Goal: Task Accomplishment & Management: Manage account settings

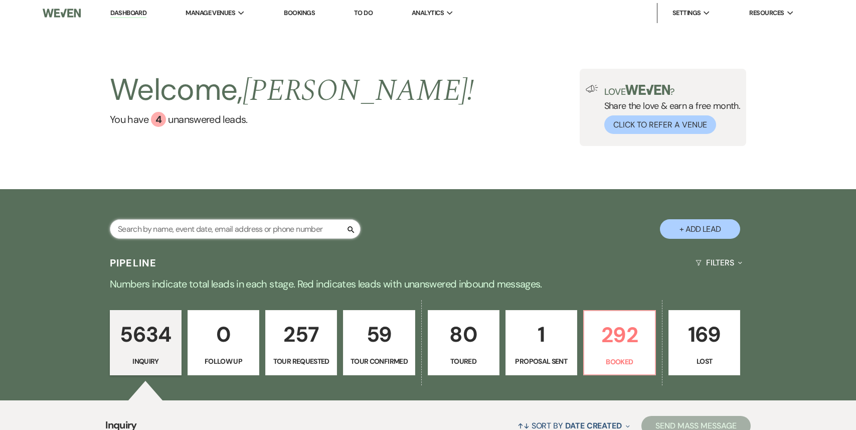
click at [200, 227] on input "text" at bounding box center [235, 229] width 251 height 20
paste input "anlanmdu@gmail.com"
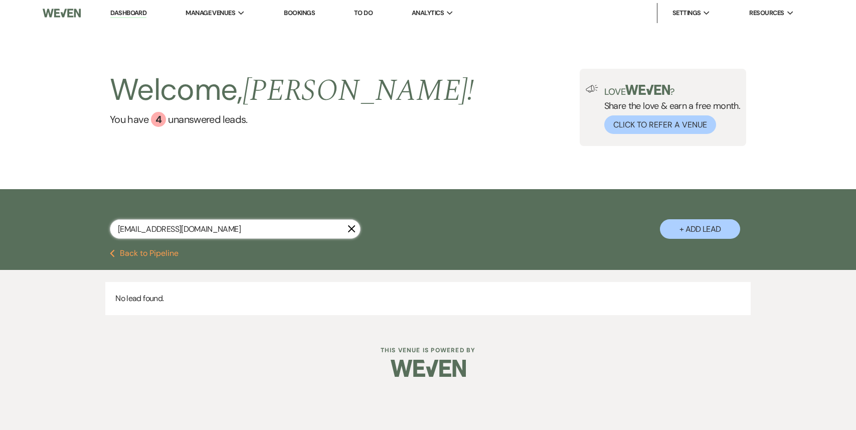
type input "anlanmdu@gmail.com"
click at [350, 228] on icon "X" at bounding box center [352, 229] width 8 height 8
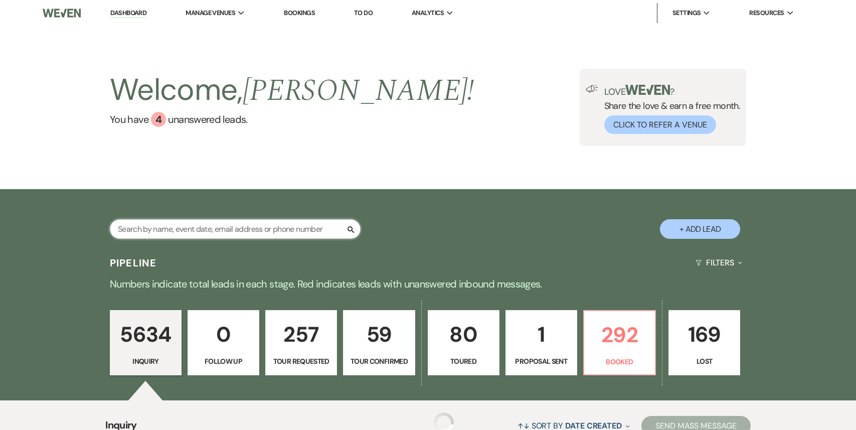
click at [321, 222] on input "text" at bounding box center [235, 229] width 251 height 20
paste input "nwhit131@gmail.com"
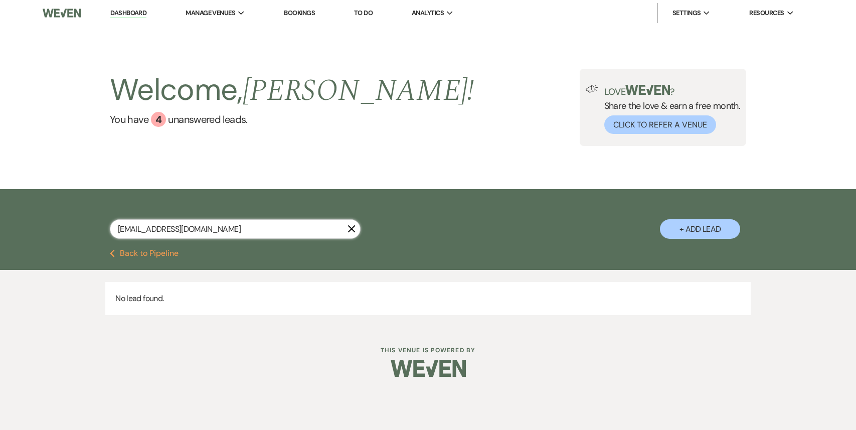
type input "nwhit131@gmail.com"
click at [352, 227] on icon "X" at bounding box center [352, 229] width 8 height 8
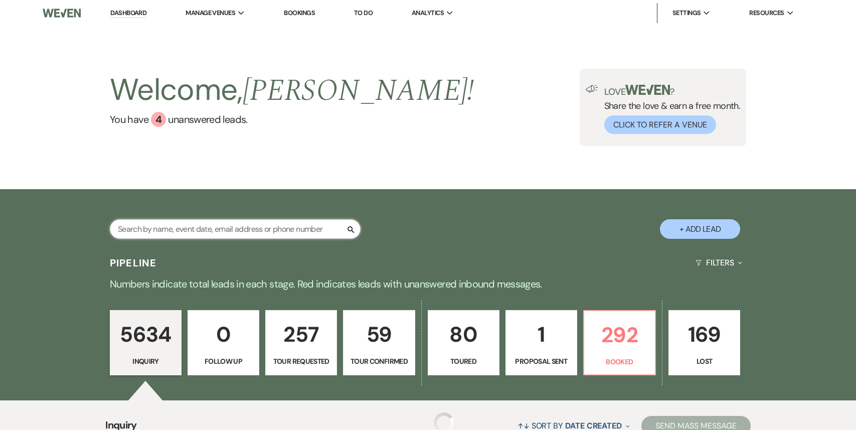
click at [304, 230] on input "text" at bounding box center [235, 229] width 251 height 20
paste input "Anlan Du"
type input "Anlan Du"
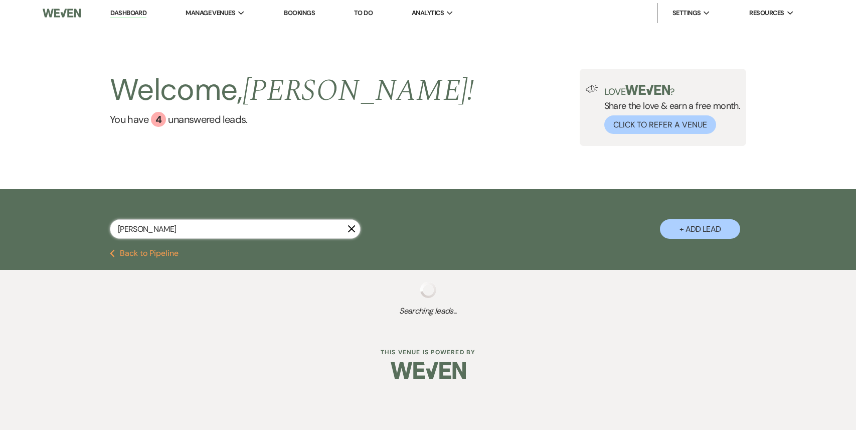
select select "2"
select select "4"
select select "8"
select select "4"
select select "8"
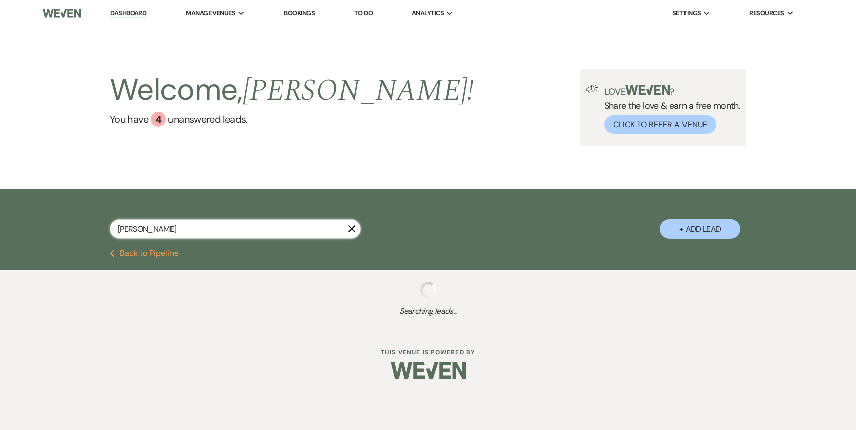
select select "10"
select select "8"
select select "5"
select select "8"
select select "5"
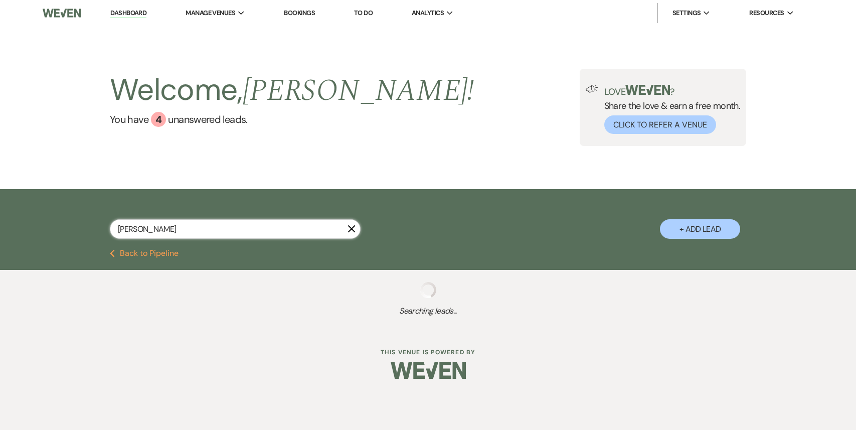
select select "8"
select select "5"
select select "8"
select select "10"
select select "2"
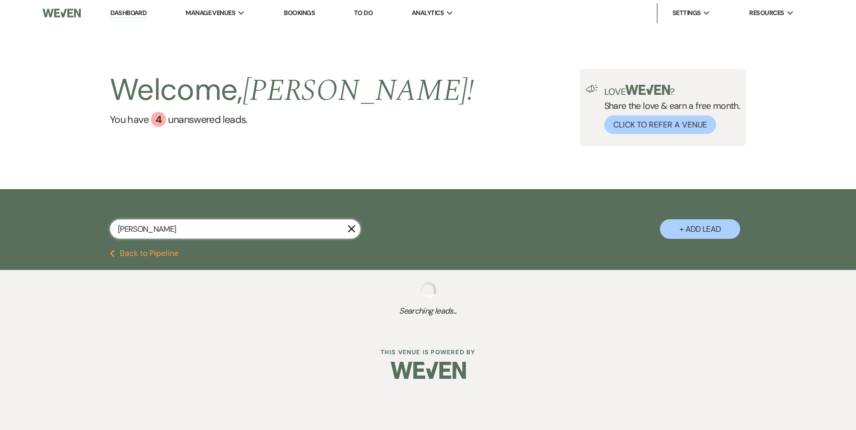
select select "8"
select select "11"
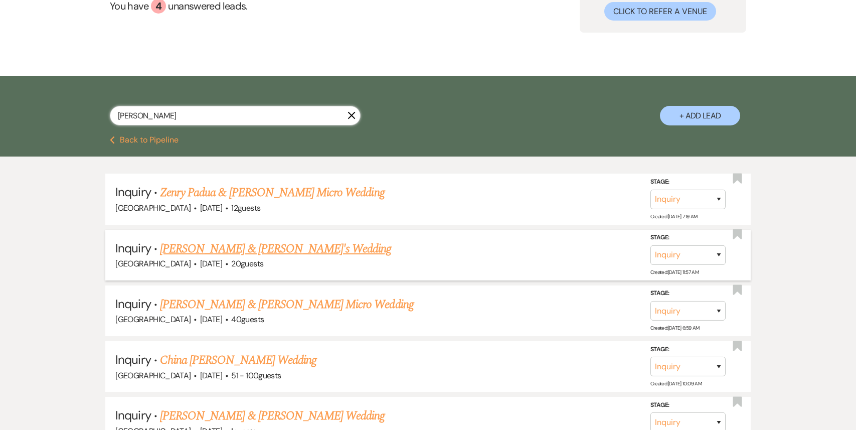
scroll to position [114, 0]
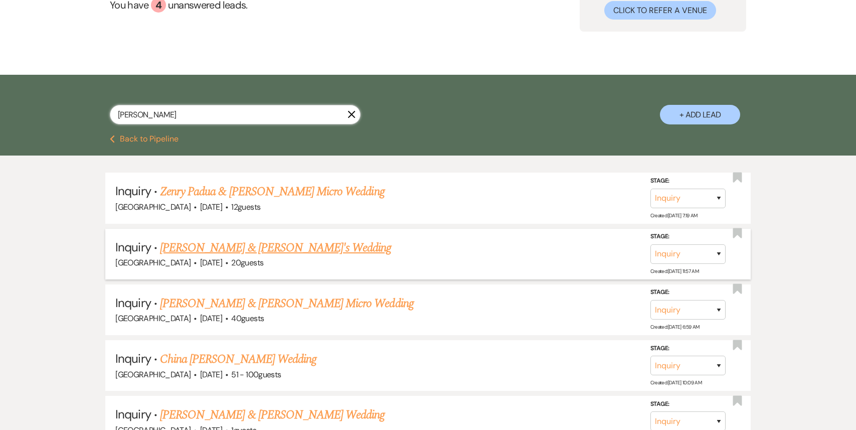
type input "Anlan Du"
click at [670, 251] on select "Inquiry Follow Up Tour Requested Tour Confirmed Toured Proposal Sent Booked Lost" at bounding box center [688, 254] width 75 height 20
select select "4"
click at [651, 244] on select "Inquiry Follow Up Tour Requested Tour Confirmed Toured Proposal Sent Booked Lost" at bounding box center [688, 254] width 75 height 20
click at [715, 258] on button "Save" at bounding box center [706, 254] width 50 height 20
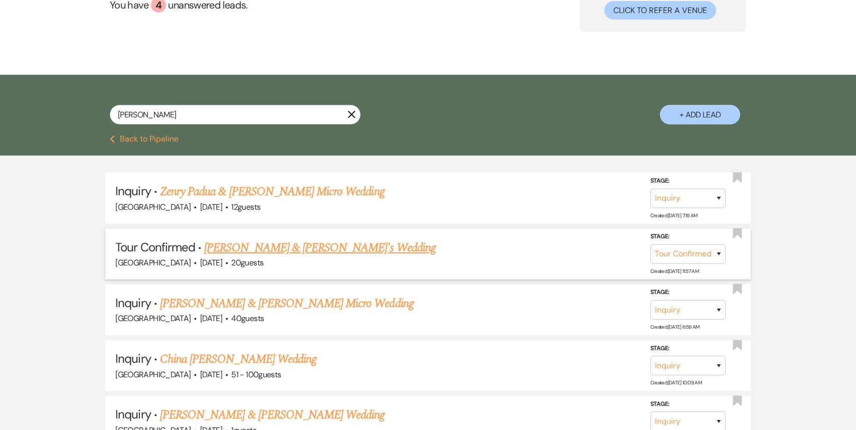
click at [354, 115] on icon "X" at bounding box center [352, 114] width 8 height 8
select select "4"
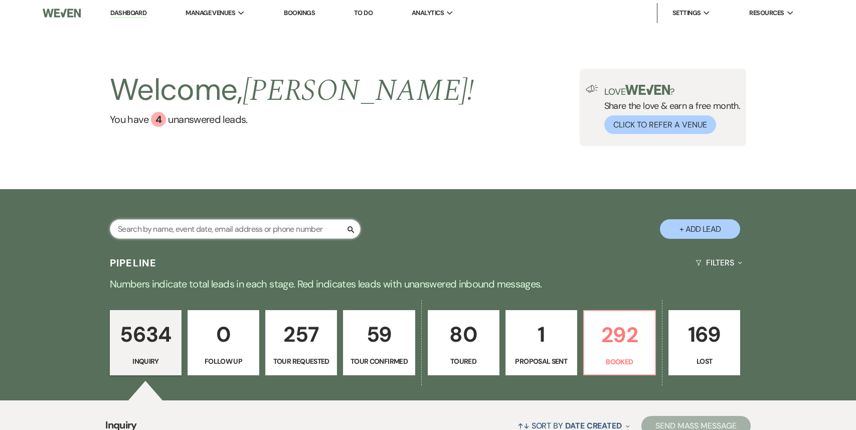
click at [271, 227] on input "text" at bounding box center [235, 229] width 251 height 20
paste input "sashatishkina7@gmail.com"
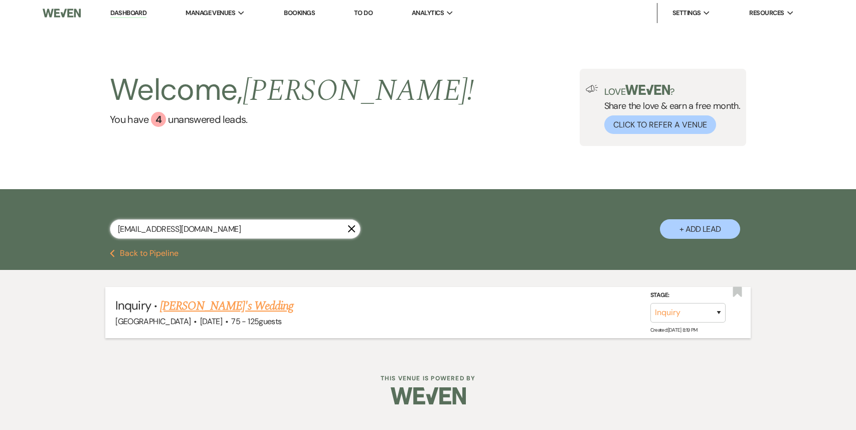
type input "sashatishkina7@gmail.com"
click at [684, 313] on select "Inquiry Follow Up Tour Requested Tour Confirmed Toured Proposal Sent Booked Lost" at bounding box center [688, 313] width 75 height 20
select select "4"
click at [651, 303] on select "Inquiry Follow Up Tour Requested Tour Confirmed Toured Proposal Sent Booked Lost" at bounding box center [688, 313] width 75 height 20
click at [713, 313] on button "Save" at bounding box center [706, 313] width 50 height 20
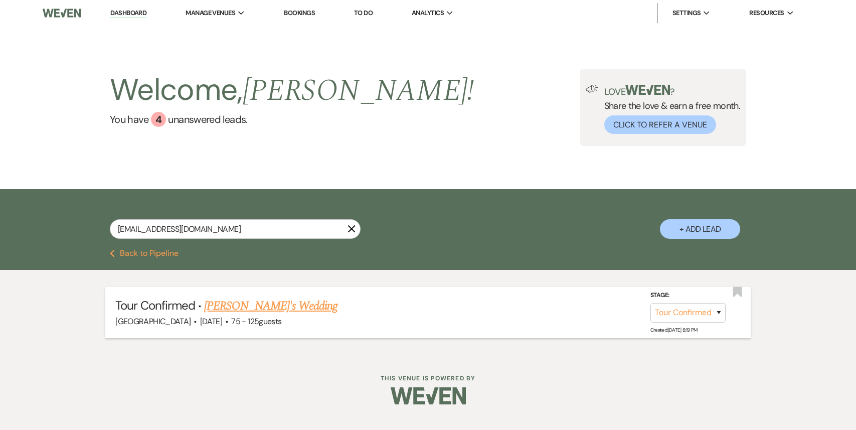
click at [130, 18] on link "Dashboard" at bounding box center [128, 14] width 36 height 10
select select "4"
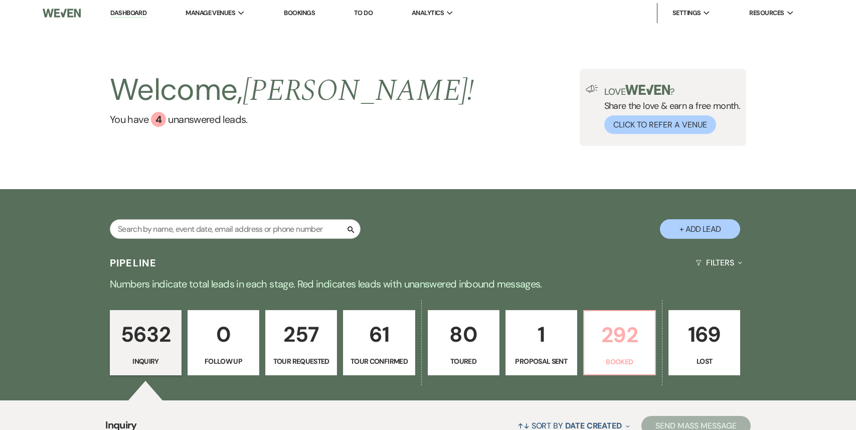
click at [608, 321] on p "292" at bounding box center [620, 335] width 59 height 34
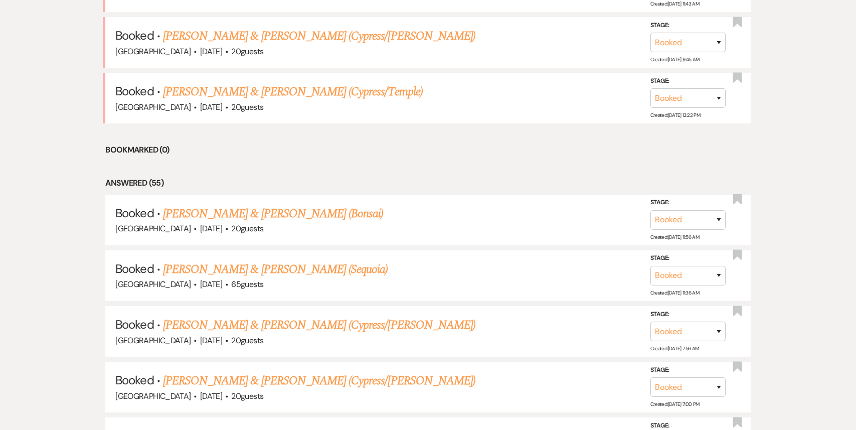
scroll to position [560, 0]
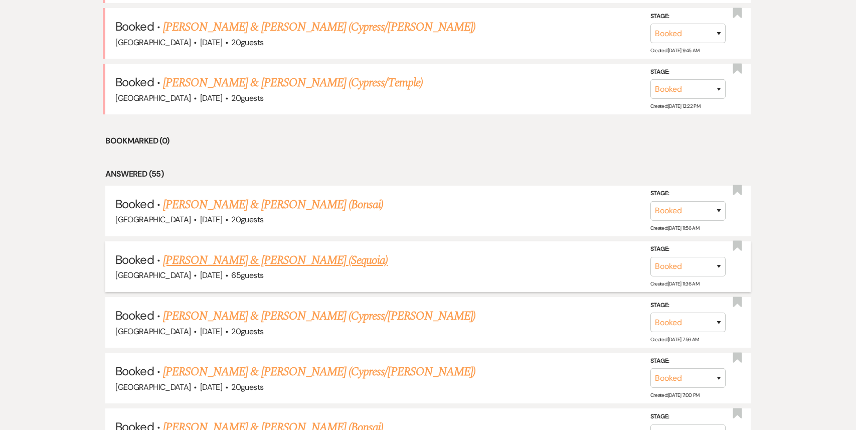
click at [272, 261] on link "[PERSON_NAME] & [PERSON_NAME] (Sequoia)" at bounding box center [275, 260] width 225 height 18
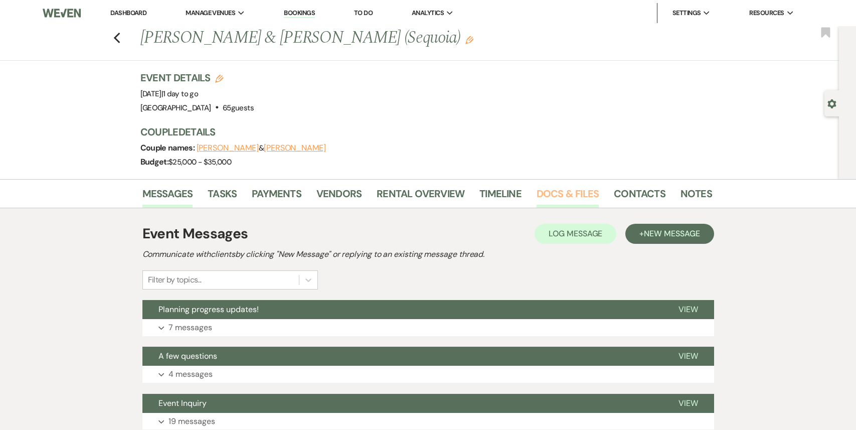
click at [570, 193] on link "Docs & Files" at bounding box center [568, 197] width 62 height 22
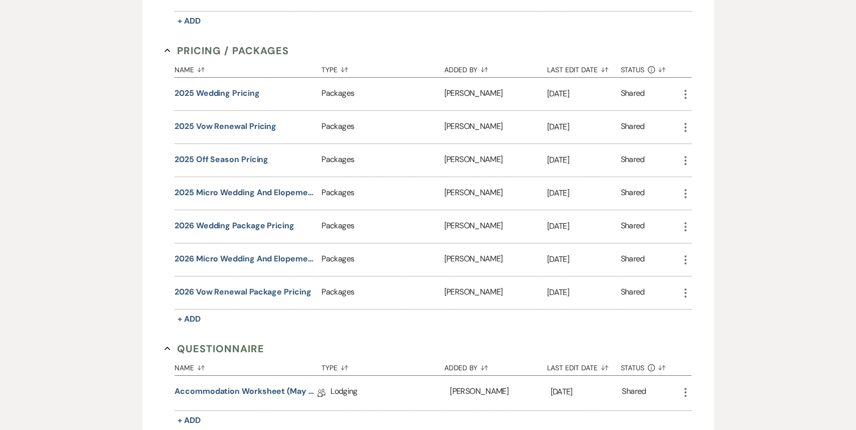
scroll to position [1070, 0]
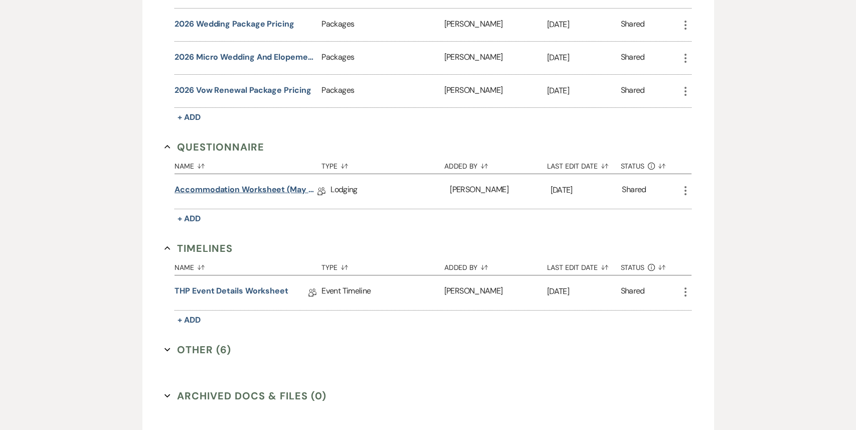
click at [257, 184] on link "Accommodation Worksheet (May - October)" at bounding box center [246, 192] width 143 height 16
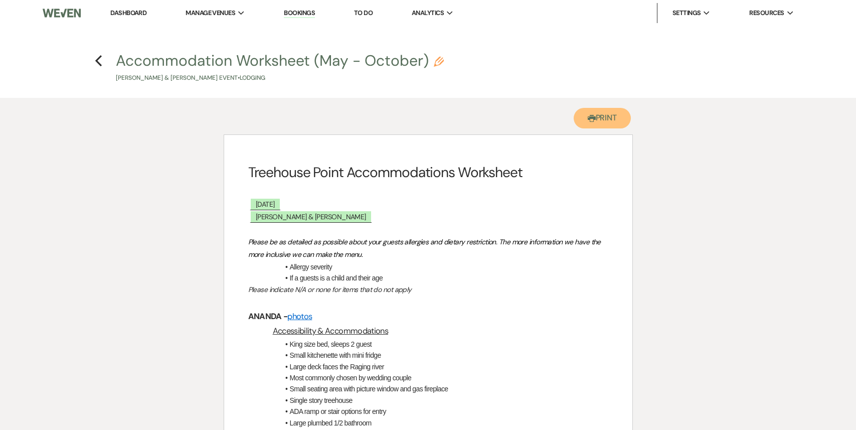
click at [617, 117] on button "Printer Print" at bounding box center [603, 118] width 58 height 21
click at [128, 8] on li "Dashboard" at bounding box center [128, 13] width 46 height 20
click at [128, 12] on link "Dashboard" at bounding box center [128, 13] width 36 height 9
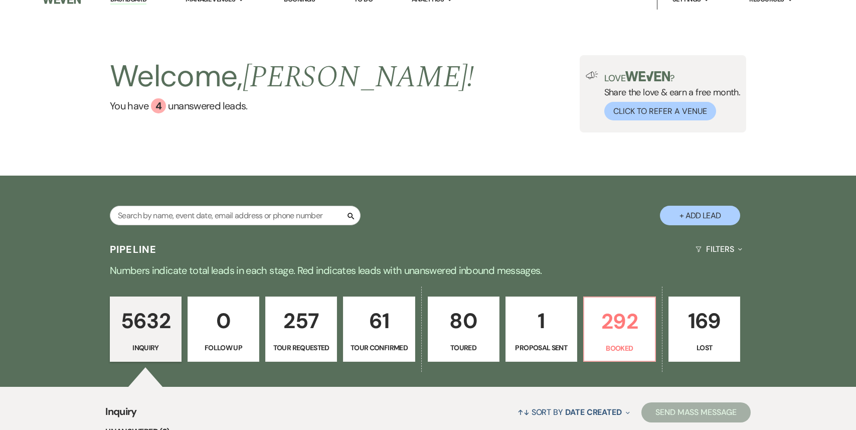
scroll to position [26, 0]
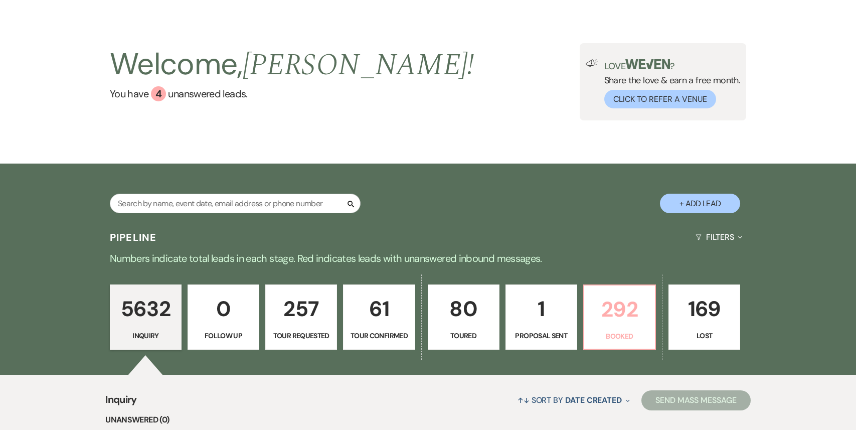
click at [624, 317] on p "292" at bounding box center [620, 310] width 59 height 34
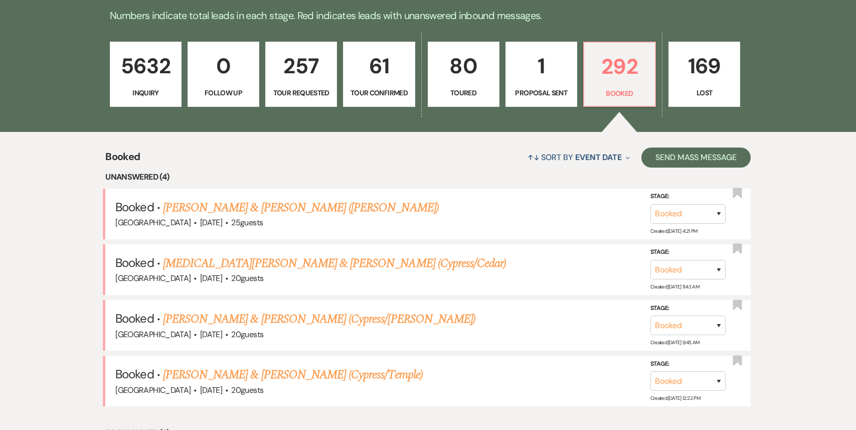
scroll to position [343, 0]
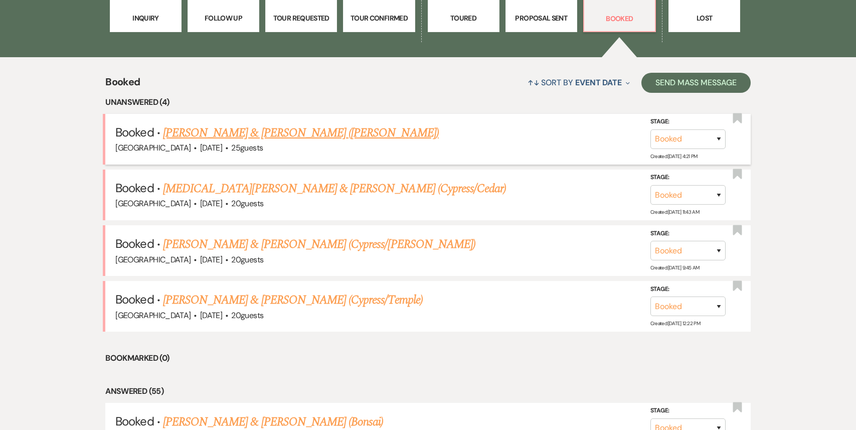
click at [289, 137] on link "[PERSON_NAME] & [PERSON_NAME] ([PERSON_NAME])" at bounding box center [301, 133] width 276 height 18
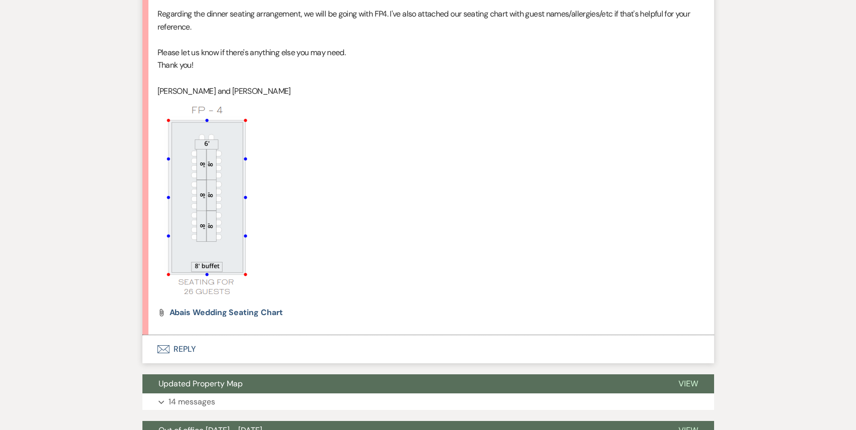
scroll to position [1033, 0]
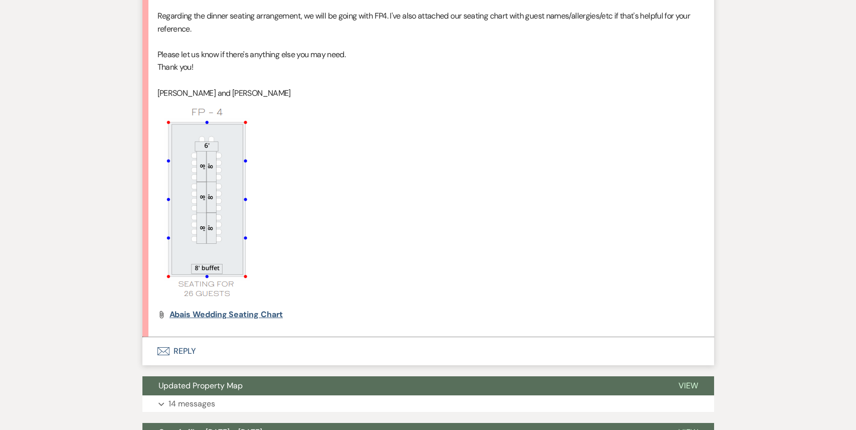
click at [216, 312] on span "Abais Wedding Seating Chart" at bounding box center [227, 314] width 114 height 11
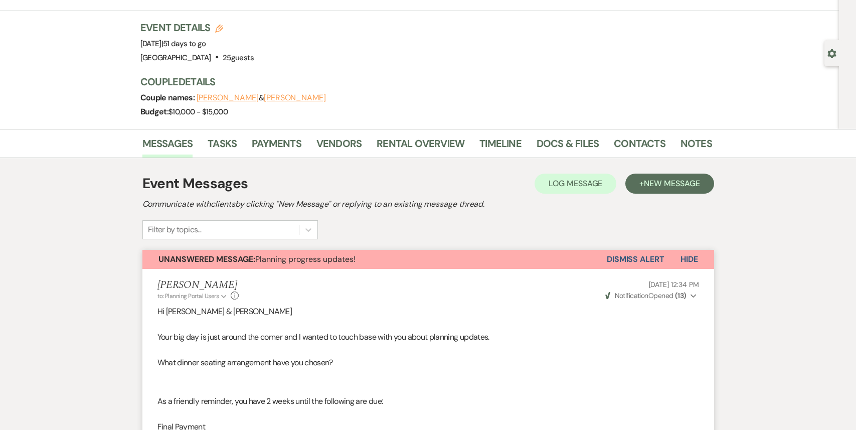
scroll to position [0, 0]
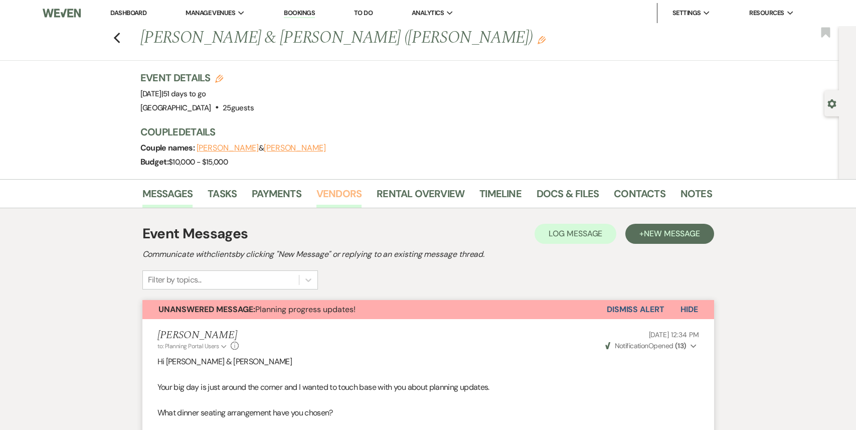
click at [338, 201] on link "Vendors" at bounding box center [339, 197] width 45 height 22
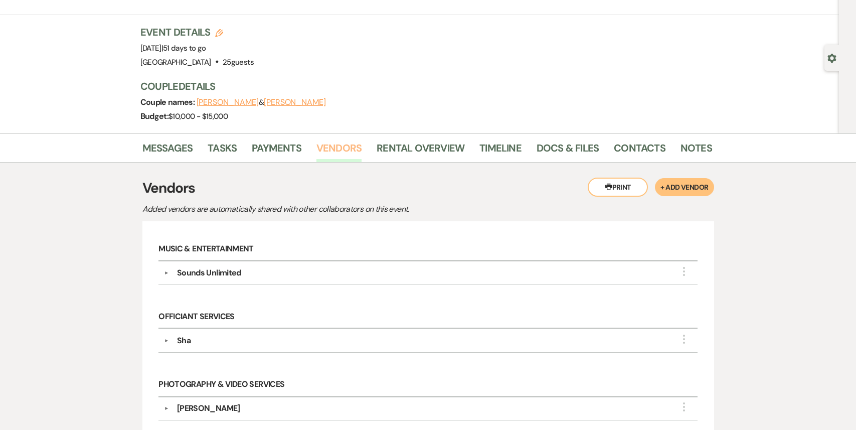
scroll to position [42, 0]
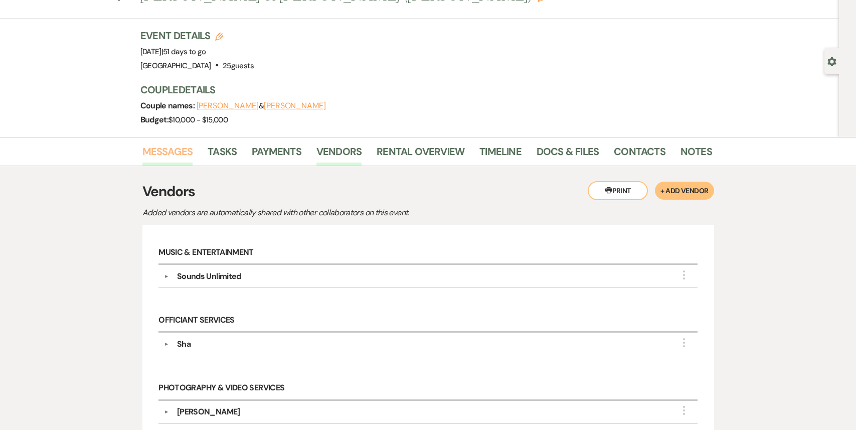
click at [165, 154] on link "Messages" at bounding box center [167, 154] width 51 height 22
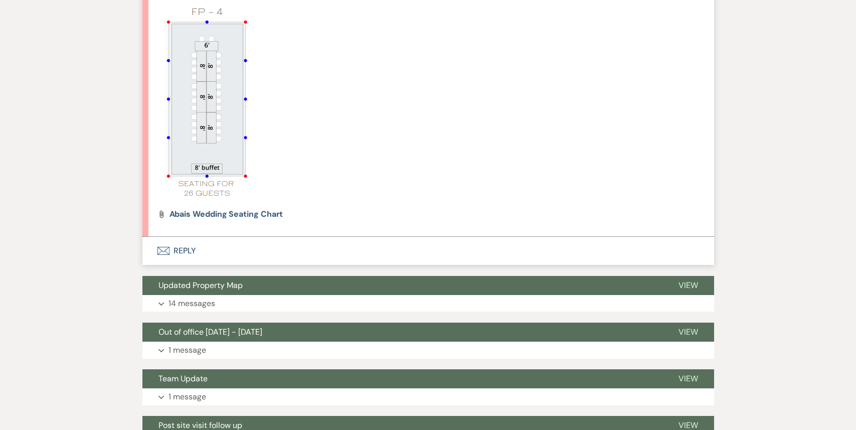
scroll to position [1156, 0]
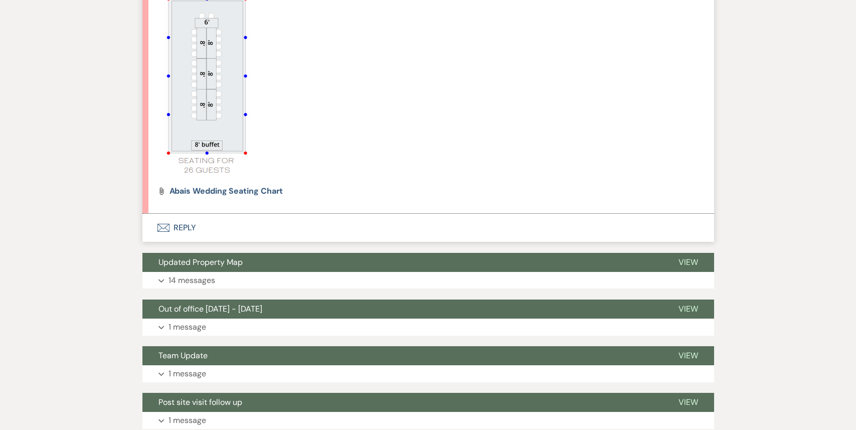
click at [231, 225] on button "Envelope Reply" at bounding box center [428, 228] width 572 height 28
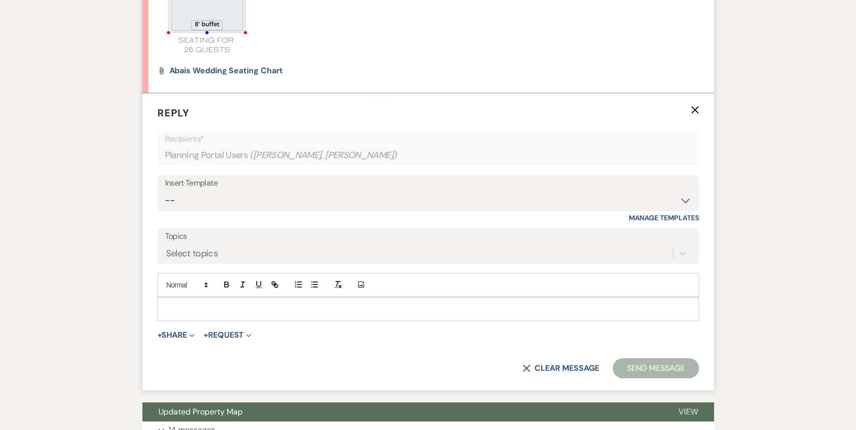
scroll to position [1277, 0]
click at [197, 315] on div at bounding box center [428, 308] width 541 height 23
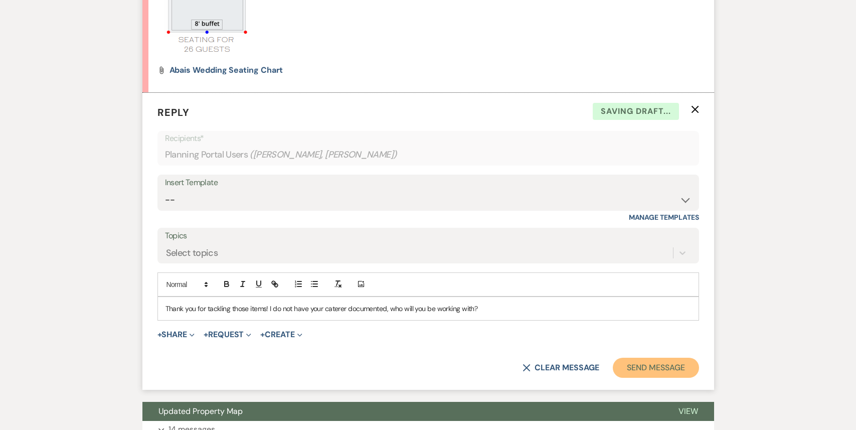
click at [627, 373] on button "Send Message" at bounding box center [656, 368] width 86 height 20
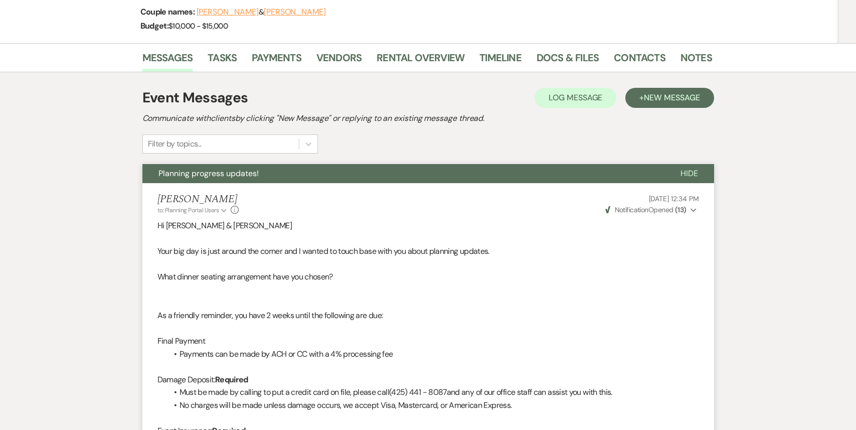
scroll to position [0, 0]
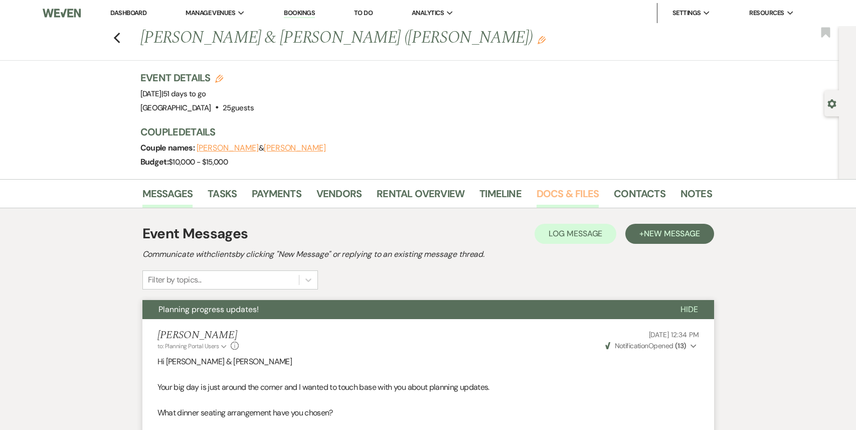
click at [569, 192] on link "Docs & Files" at bounding box center [568, 197] width 62 height 22
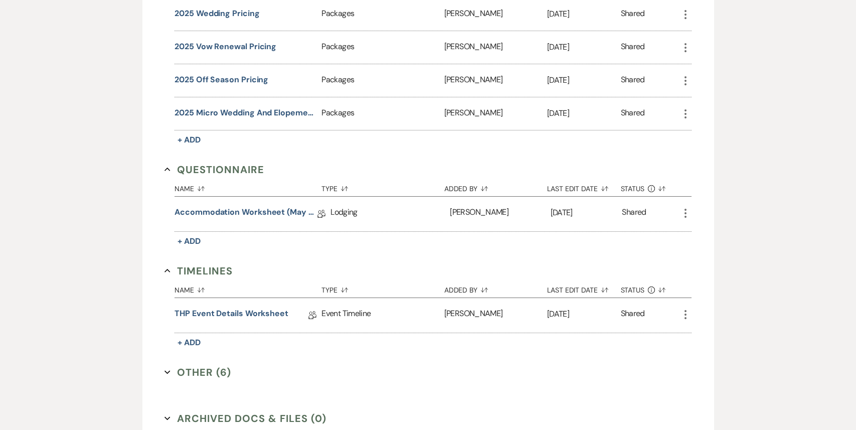
scroll to position [996, 0]
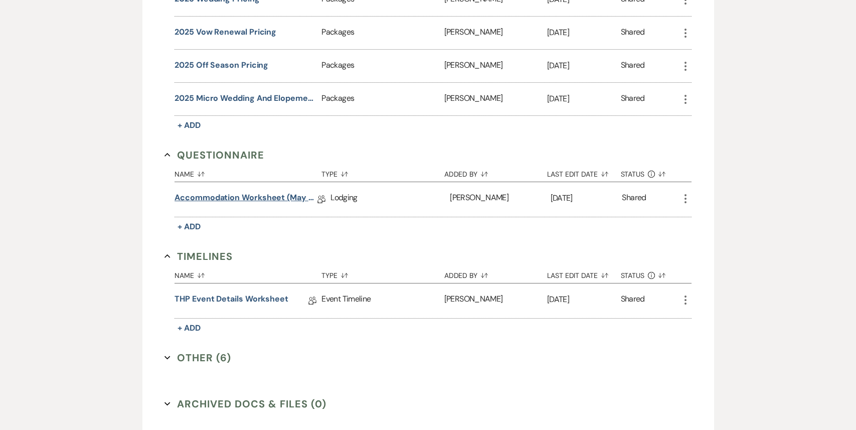
click at [281, 199] on link "Accommodation Worksheet (May - October)" at bounding box center [246, 200] width 143 height 16
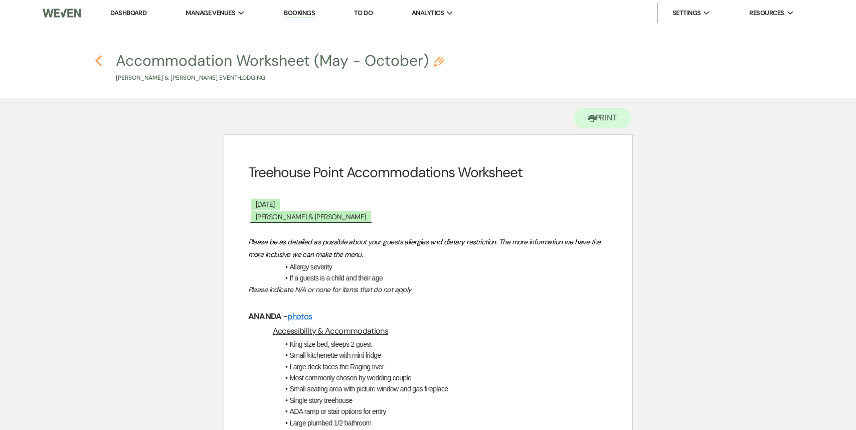
click at [101, 59] on icon "Previous" at bounding box center [99, 61] width 8 height 12
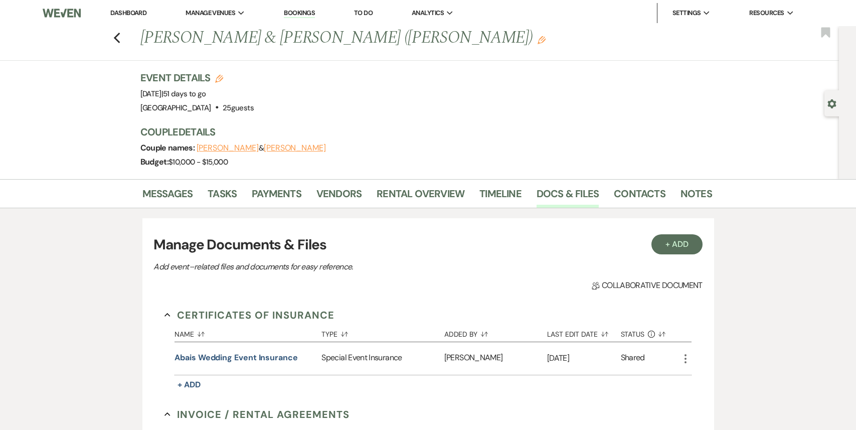
scroll to position [996, 0]
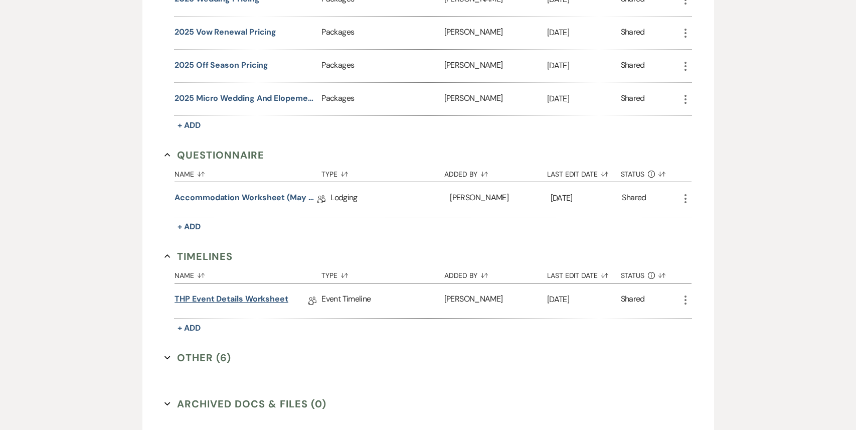
click at [243, 296] on link "THP Event Details Worksheet" at bounding box center [232, 301] width 114 height 16
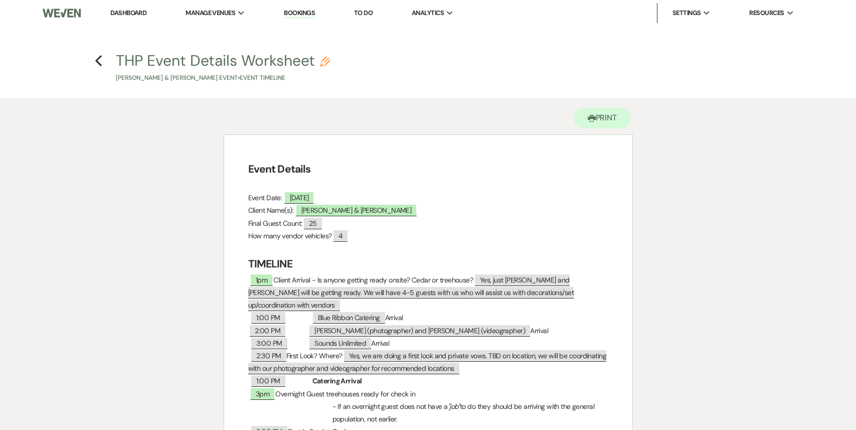
click at [127, 12] on link "Dashboard" at bounding box center [128, 13] width 36 height 9
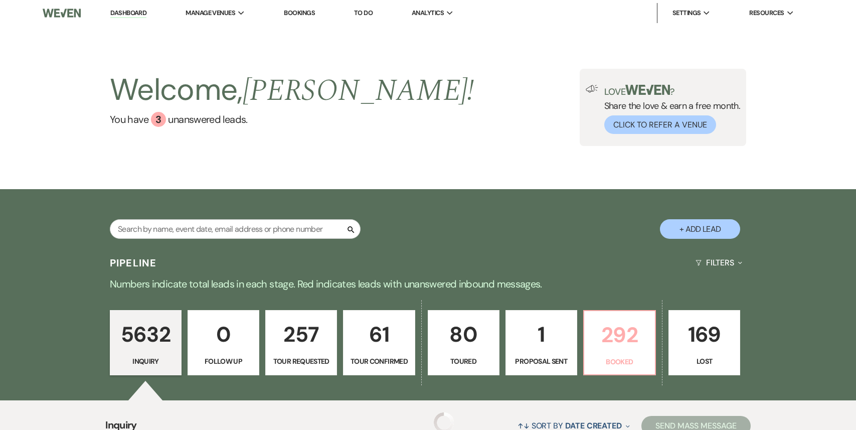
click at [613, 327] on p "292" at bounding box center [620, 335] width 59 height 34
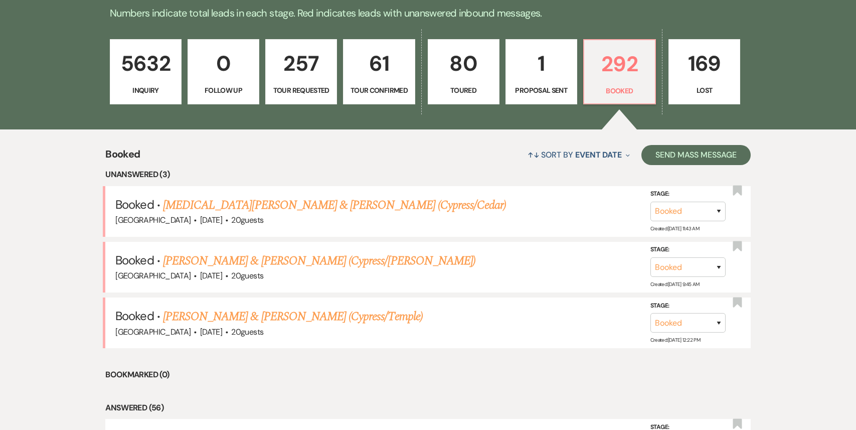
scroll to position [272, 0]
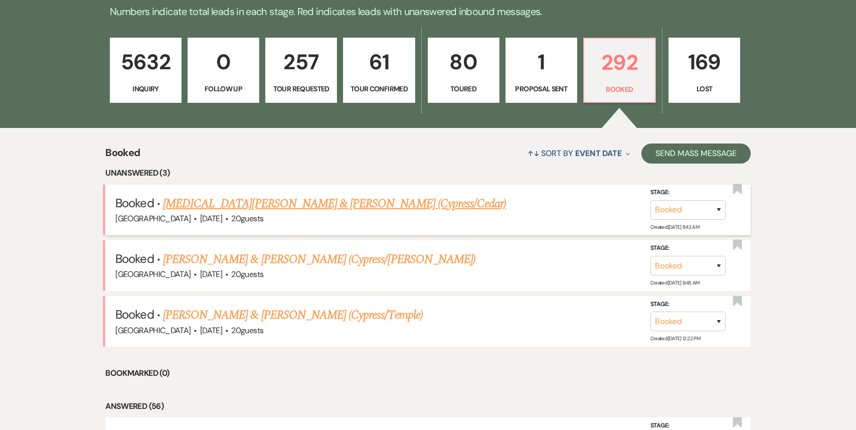
click at [298, 208] on link "[MEDICAL_DATA][PERSON_NAME] & [PERSON_NAME] (Cypress/Cedar)" at bounding box center [334, 204] width 343 height 18
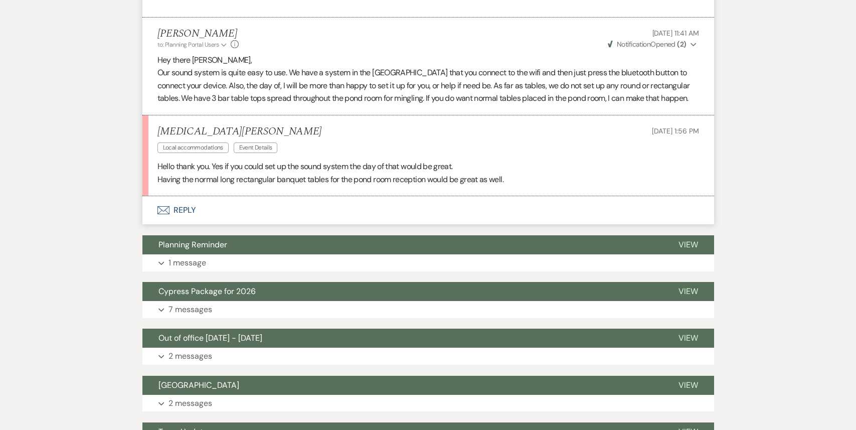
scroll to position [2408, 0]
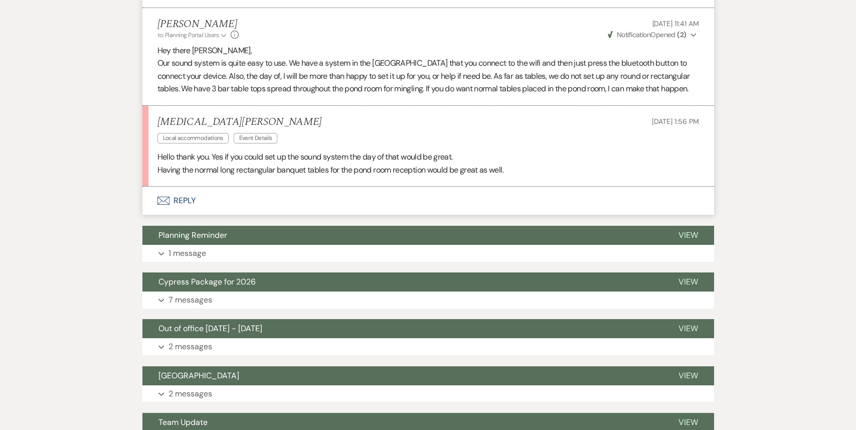
click at [229, 188] on button "Envelope Reply" at bounding box center [428, 201] width 572 height 28
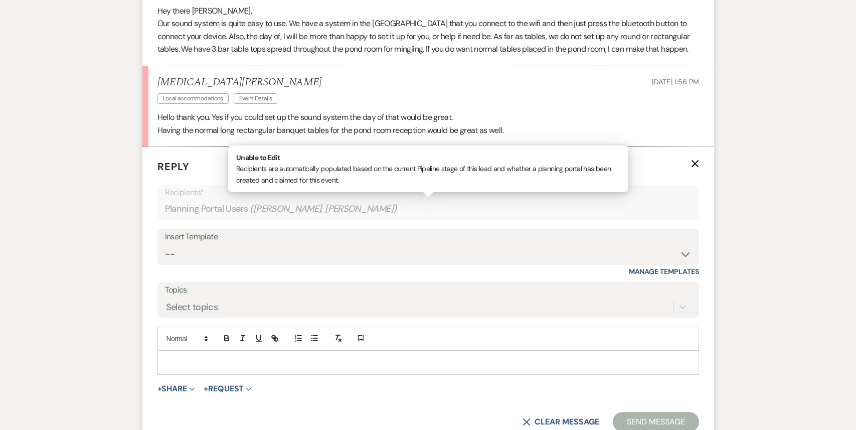
scroll to position [2517, 0]
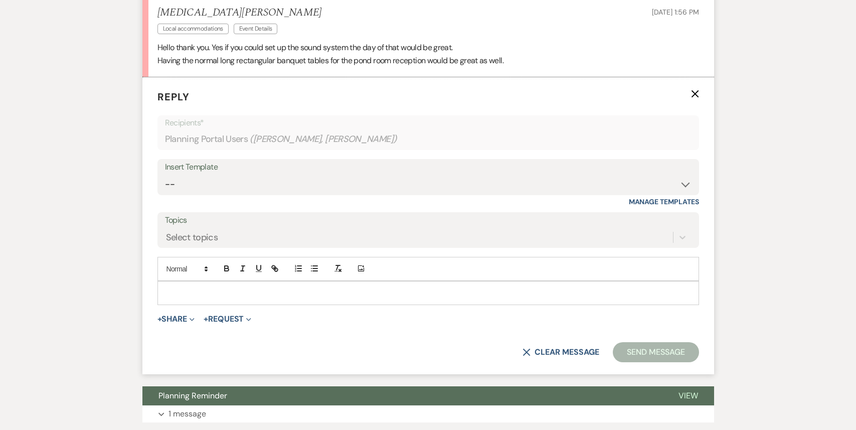
click at [199, 281] on div at bounding box center [428, 292] width 541 height 23
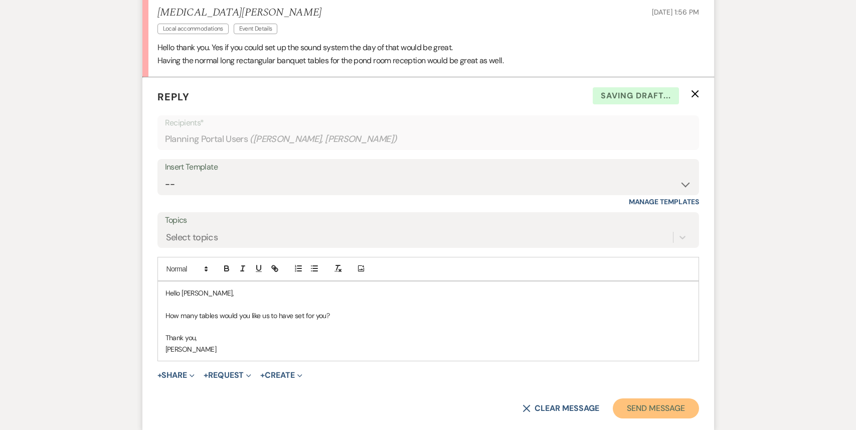
click at [646, 398] on button "Send Message" at bounding box center [656, 408] width 86 height 20
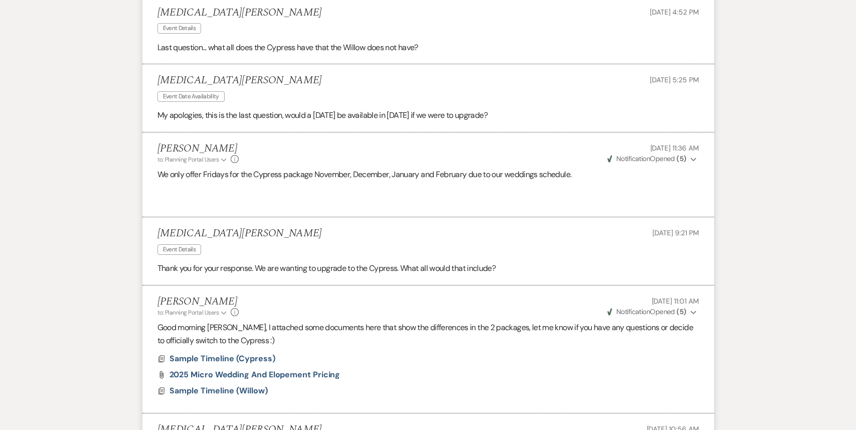
scroll to position [0, 0]
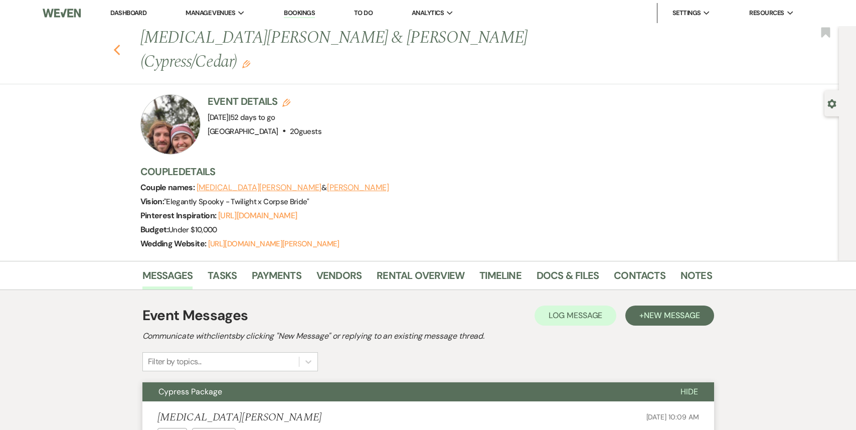
click at [114, 42] on button "Previous" at bounding box center [117, 49] width 8 height 14
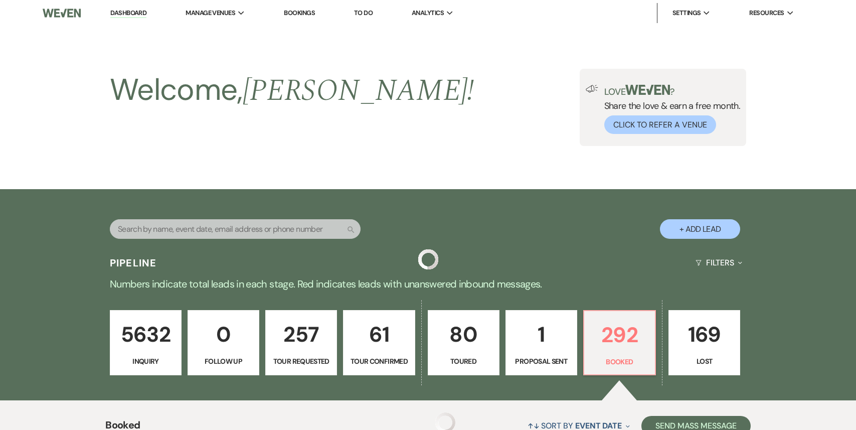
scroll to position [272, 0]
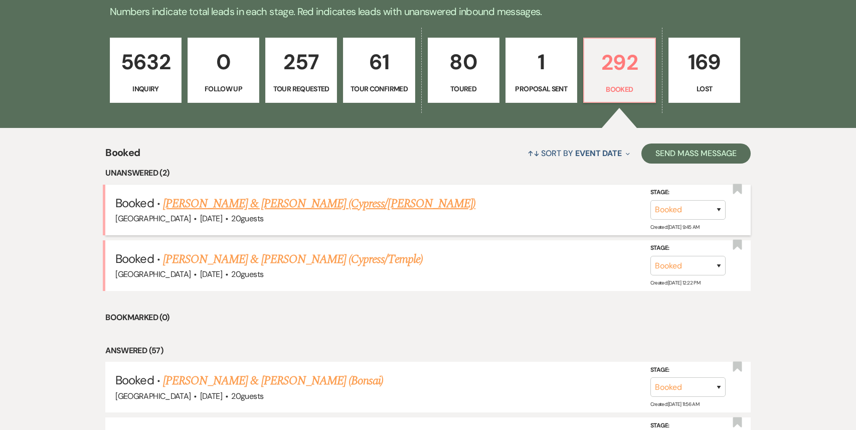
click at [312, 205] on link "[PERSON_NAME] & [PERSON_NAME] (Cypress/[PERSON_NAME])" at bounding box center [319, 204] width 313 height 18
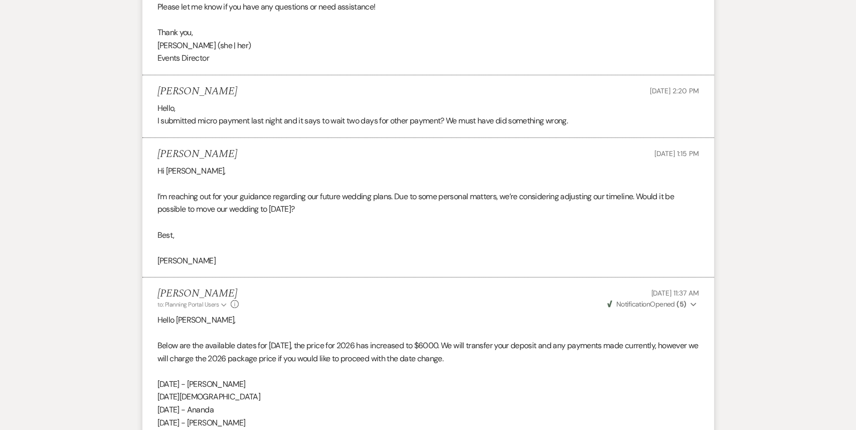
scroll to position [2897, 0]
